Goal: Check status: Check status

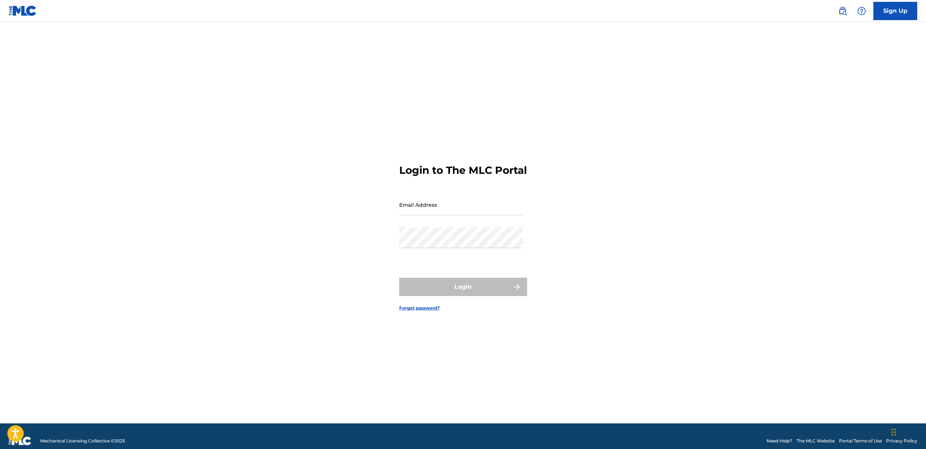
click at [437, 214] on input "Email Address" at bounding box center [461, 204] width 124 height 21
type input "[EMAIL_ADDRESS][DOMAIN_NAME]"
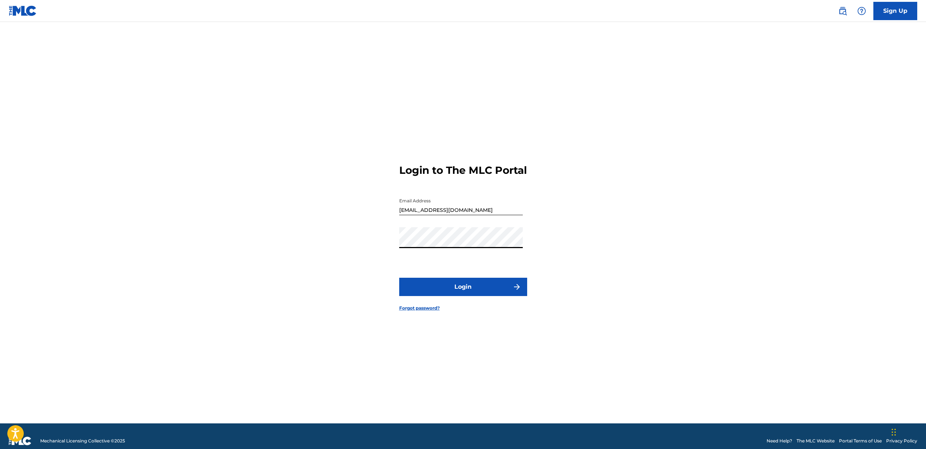
click at [416, 291] on button "Login" at bounding box center [463, 287] width 128 height 18
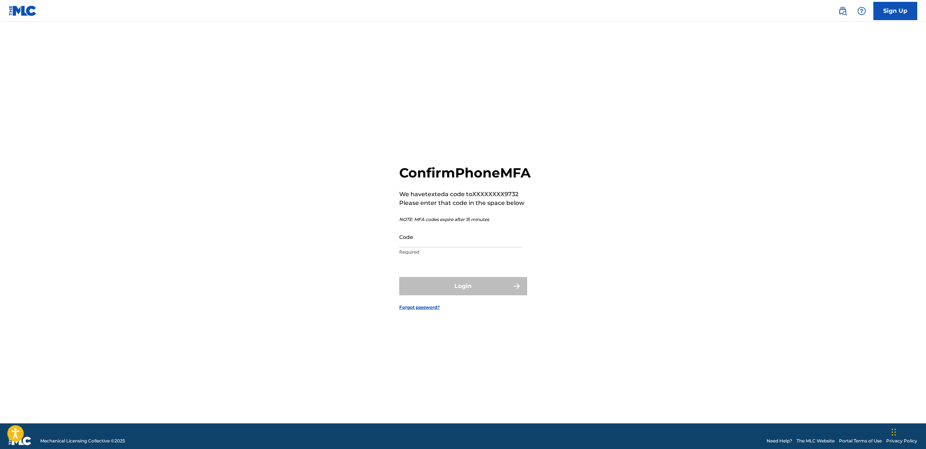
click at [437, 247] on input "Code" at bounding box center [461, 236] width 124 height 21
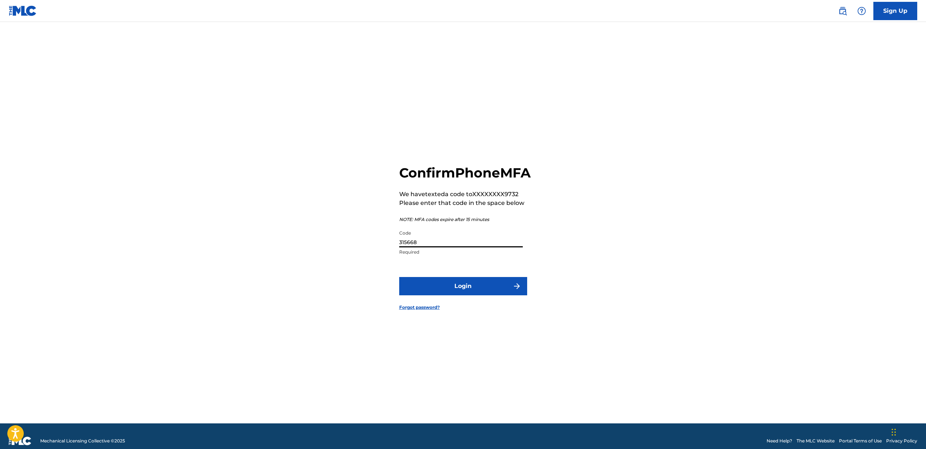
type input "315668"
click at [463, 295] on button "Login" at bounding box center [463, 286] width 128 height 18
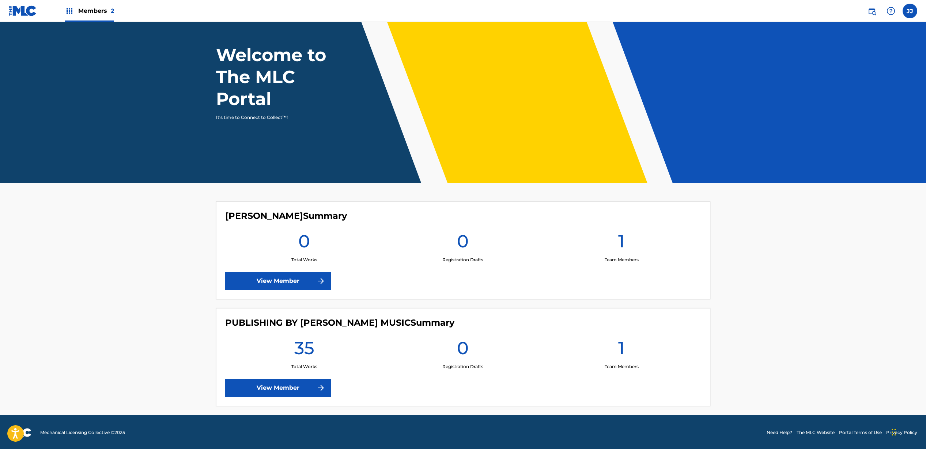
scroll to position [33, 0]
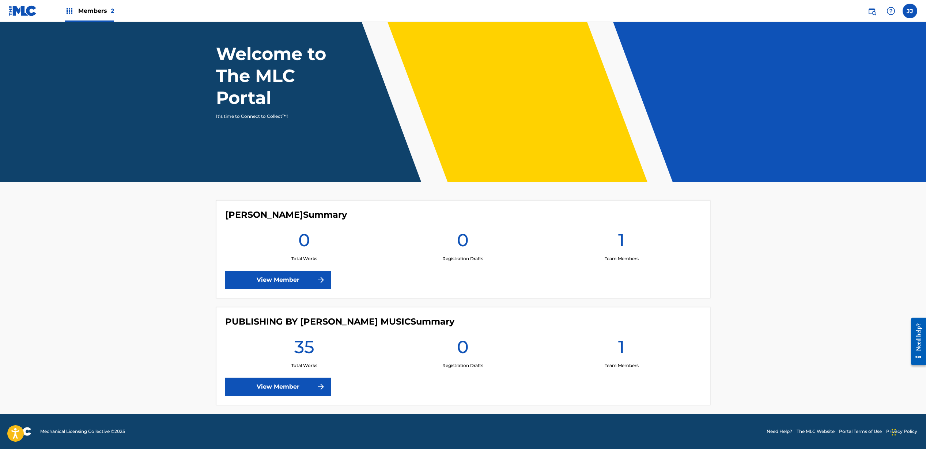
click at [288, 385] on link "View Member" at bounding box center [278, 386] width 106 height 18
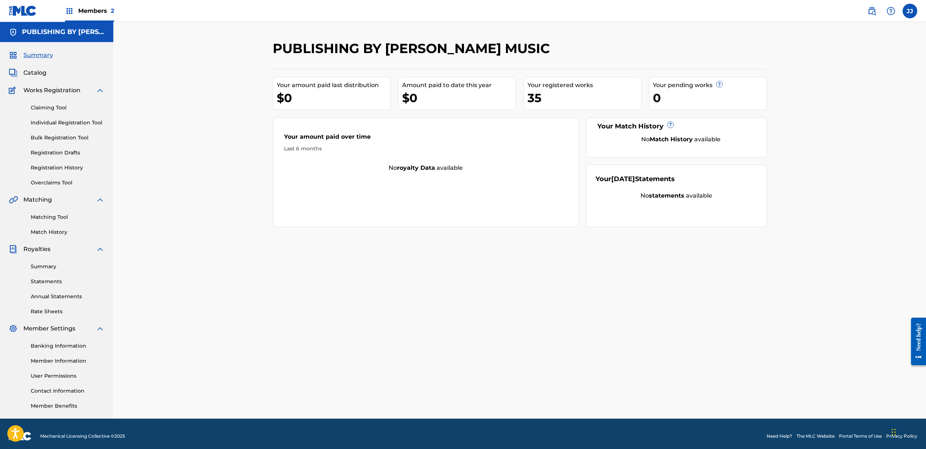
click at [41, 68] on span "Catalog" at bounding box center [34, 72] width 23 height 9
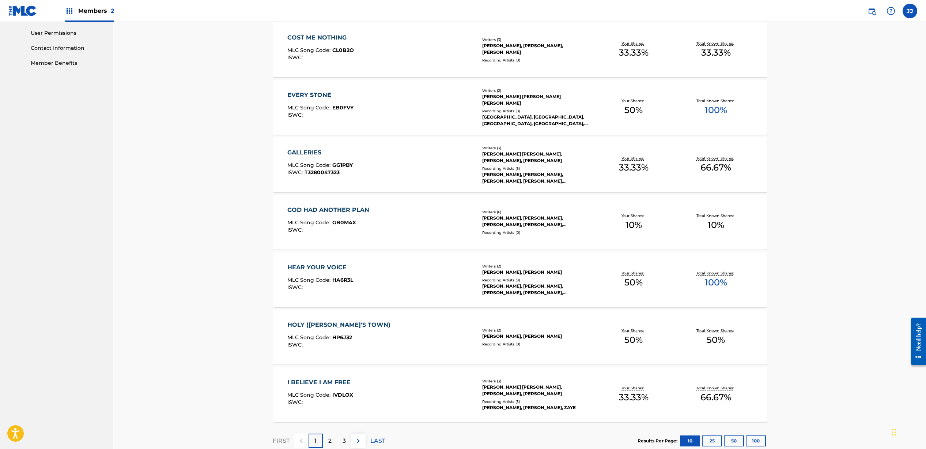
scroll to position [388, 0]
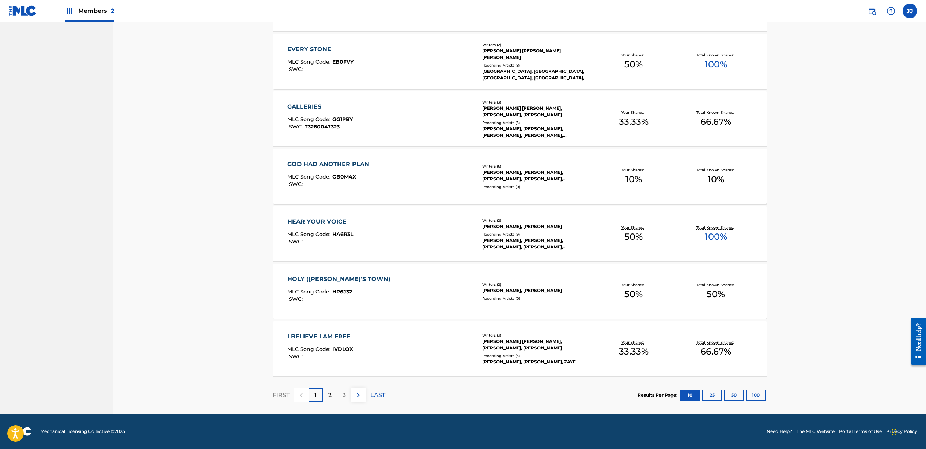
click at [334, 400] on div "2" at bounding box center [330, 395] width 14 height 14
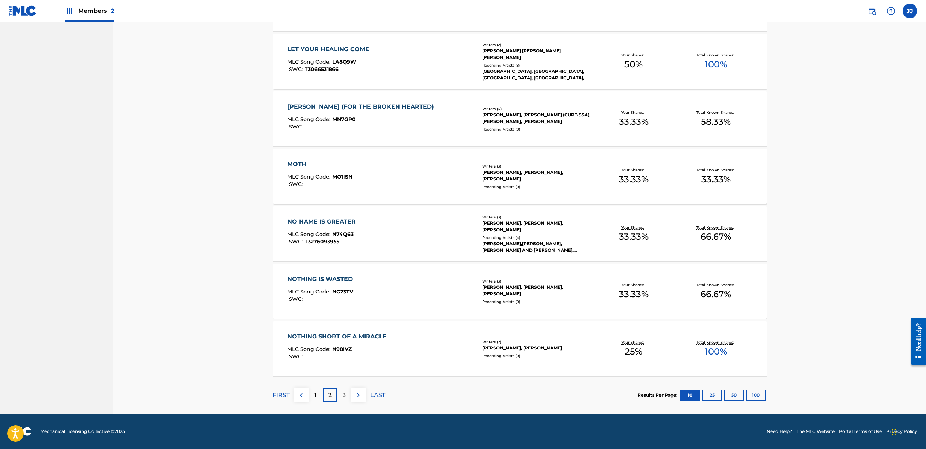
click at [340, 398] on div "3" at bounding box center [344, 395] width 14 height 14
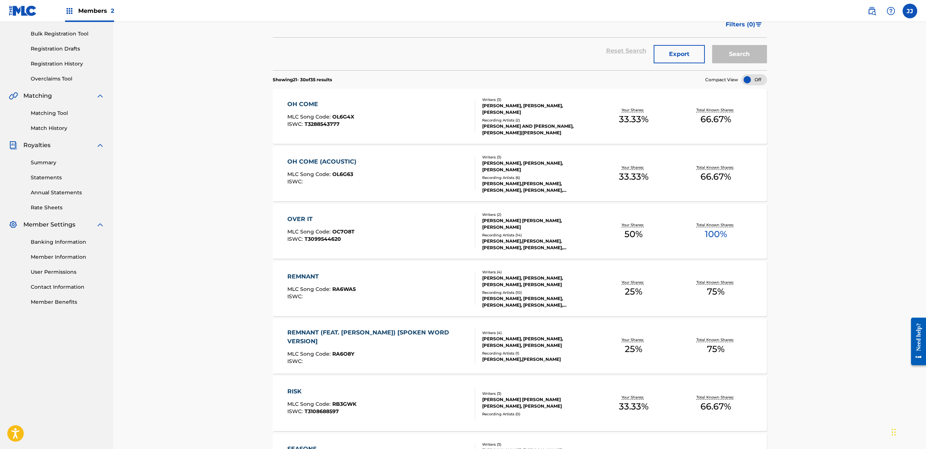
scroll to position [0, 0]
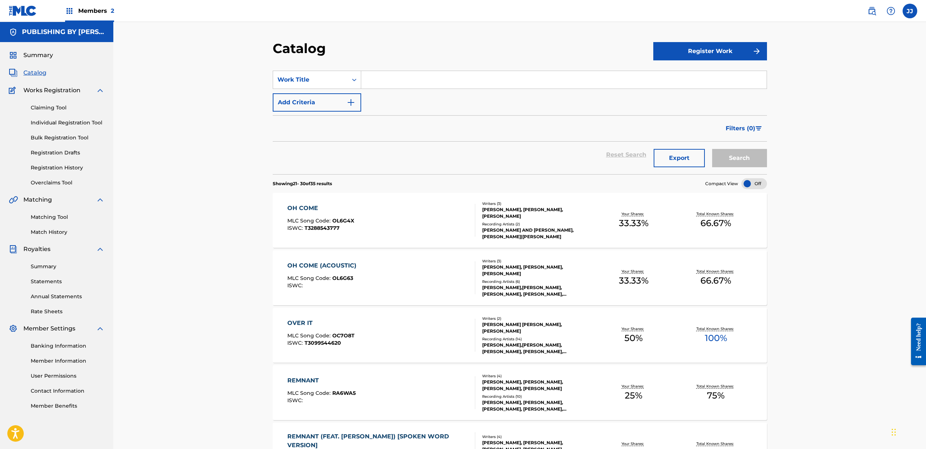
click at [45, 169] on link "Registration History" at bounding box center [68, 168] width 74 height 8
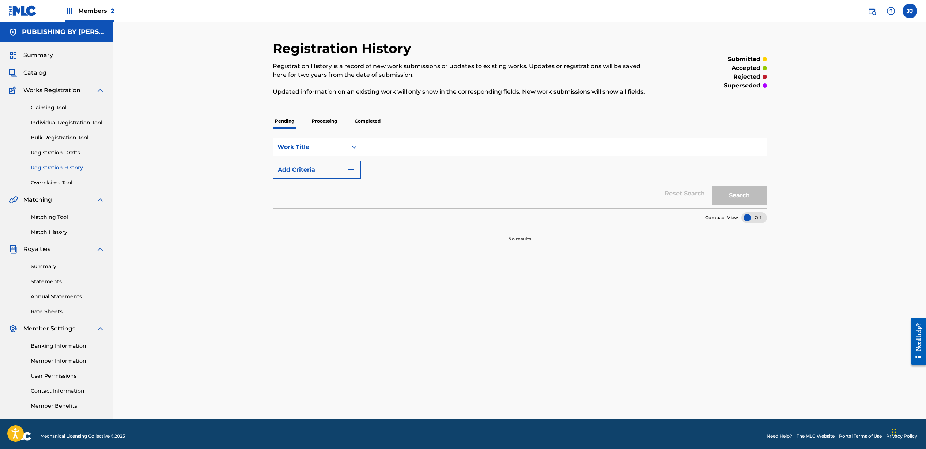
click at [325, 121] on p "Processing" at bounding box center [325, 120] width 30 height 15
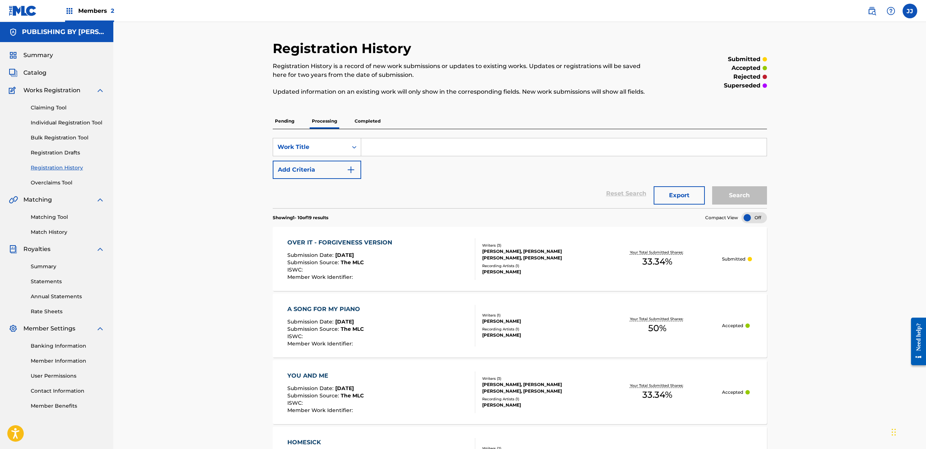
click at [366, 120] on p "Completed" at bounding box center [368, 120] width 30 height 15
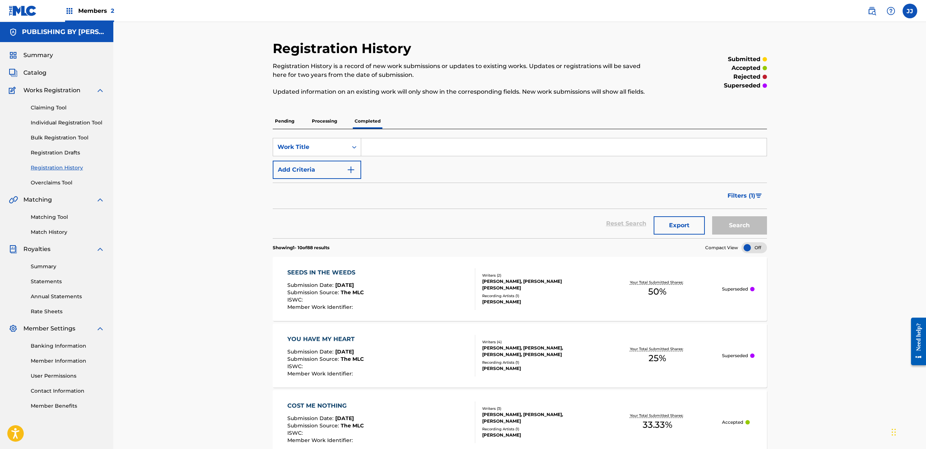
click at [330, 119] on p "Processing" at bounding box center [325, 120] width 30 height 15
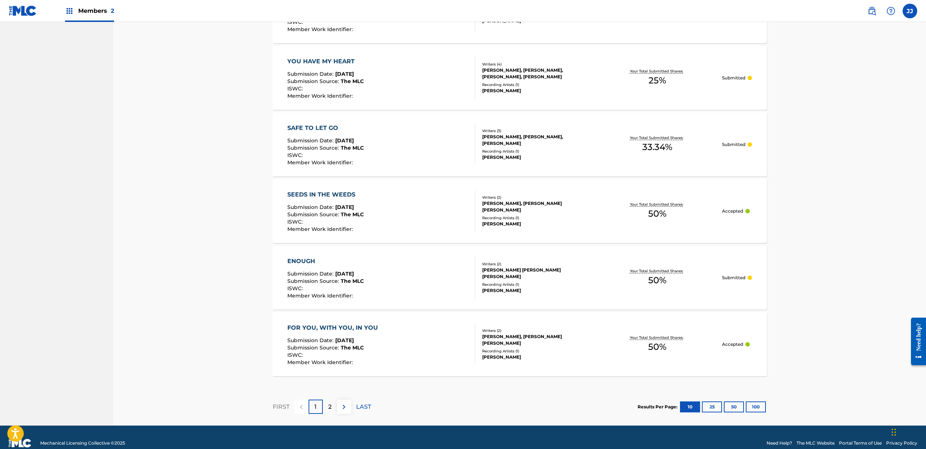
scroll to position [525, 0]
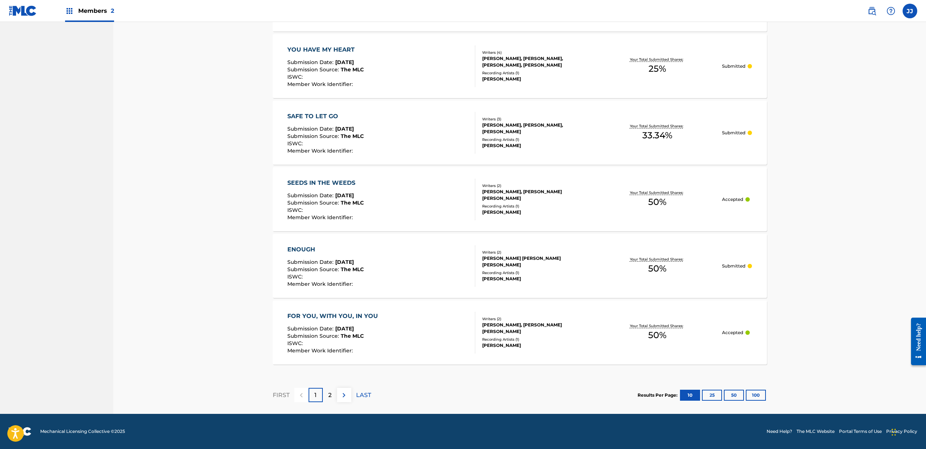
click at [738, 397] on button "50" at bounding box center [734, 394] width 20 height 11
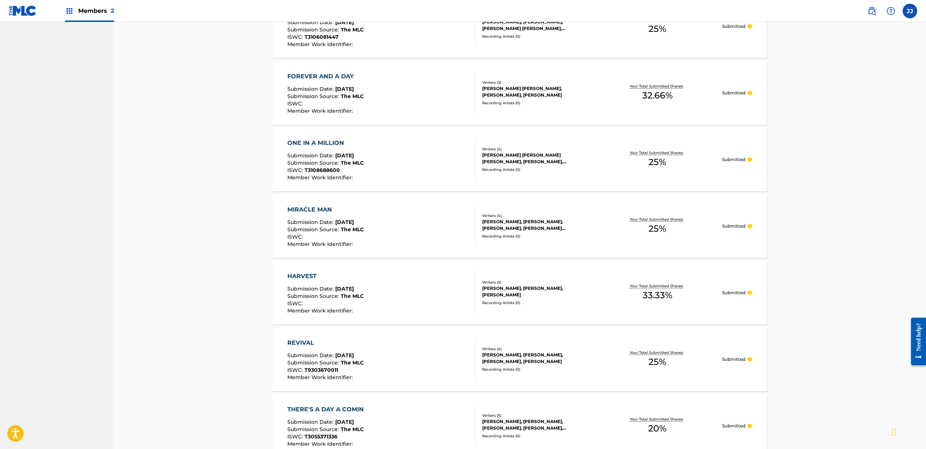
scroll to position [1121, 0]
